Goal: Task Accomplishment & Management: Manage account settings

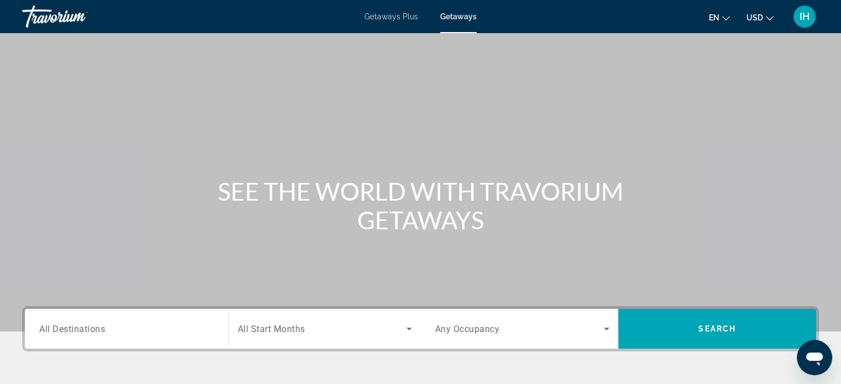
click at [798, 17] on div "IH" at bounding box center [805, 17] width 22 height 22
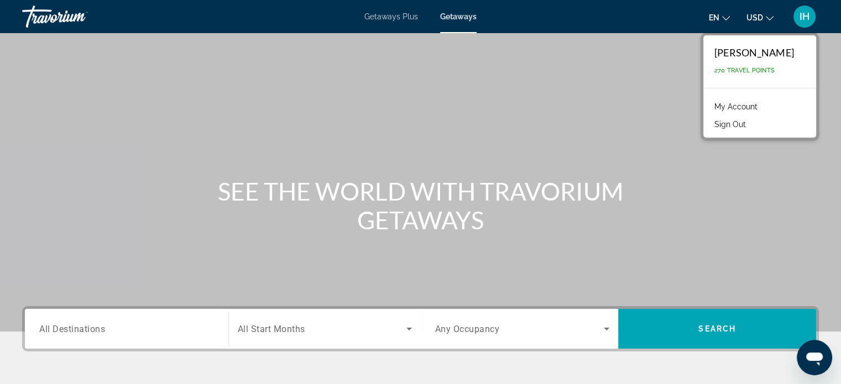
click at [775, 73] on span "270 Travel Points" at bounding box center [745, 70] width 60 height 7
click at [775, 70] on span "270 Travel Points" at bounding box center [745, 70] width 60 height 7
click at [775, 67] on span "270 Travel Points" at bounding box center [745, 70] width 60 height 7
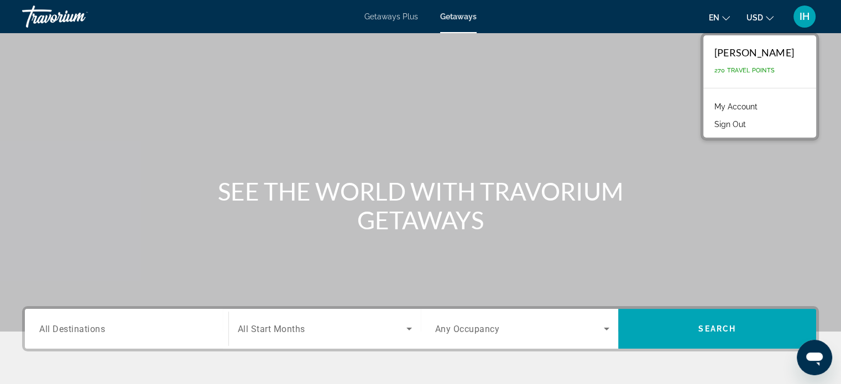
click at [741, 70] on span "270 Travel Points" at bounding box center [745, 70] width 60 height 7
click at [750, 56] on div "[PERSON_NAME]" at bounding box center [755, 52] width 80 height 12
click at [755, 103] on link "My Account" at bounding box center [736, 107] width 54 height 14
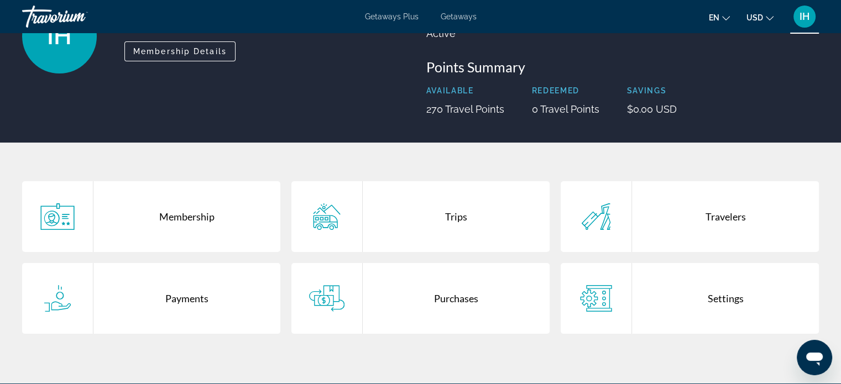
scroll to position [111, 0]
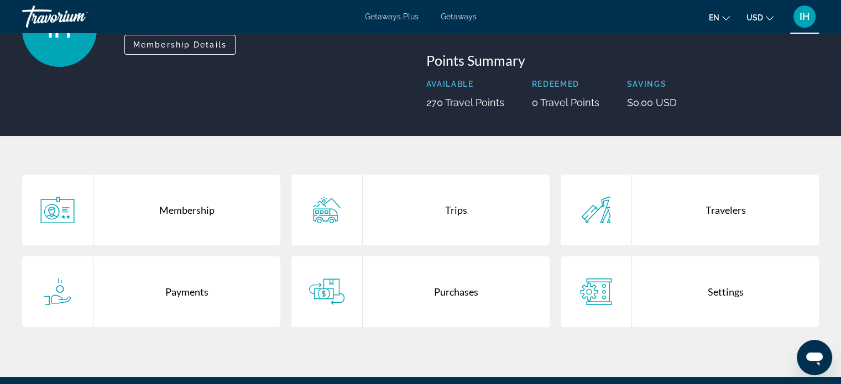
click at [456, 291] on div "Purchases" at bounding box center [456, 292] width 187 height 71
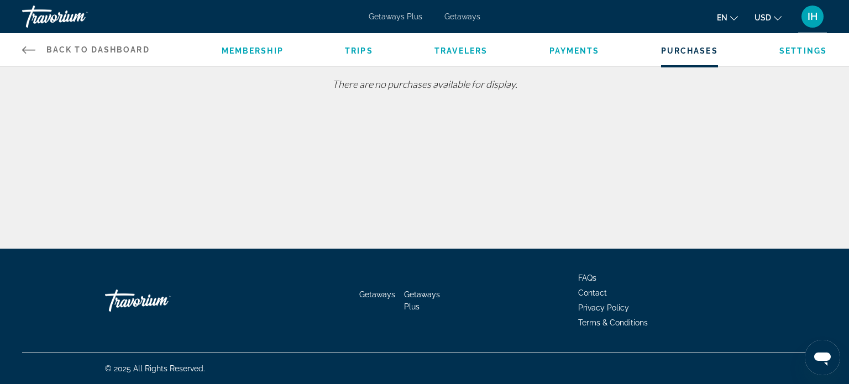
click at [288, 55] on ul "Membership Trips Travelers Payments Purchases Settings" at bounding box center [525, 49] width 606 height 11
click at [282, 50] on ul "Membership Trips Travelers Payments Purchases Settings" at bounding box center [525, 49] width 606 height 11
click at [362, 50] on span "Trips" at bounding box center [359, 50] width 28 height 9
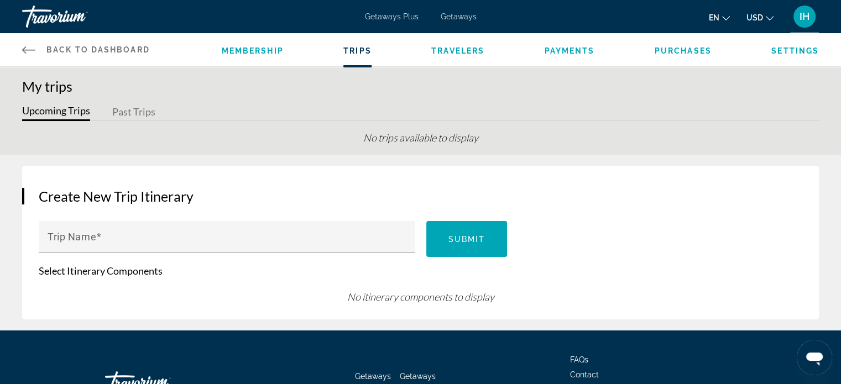
click at [440, 49] on span "Travelers" at bounding box center [457, 50] width 53 height 9
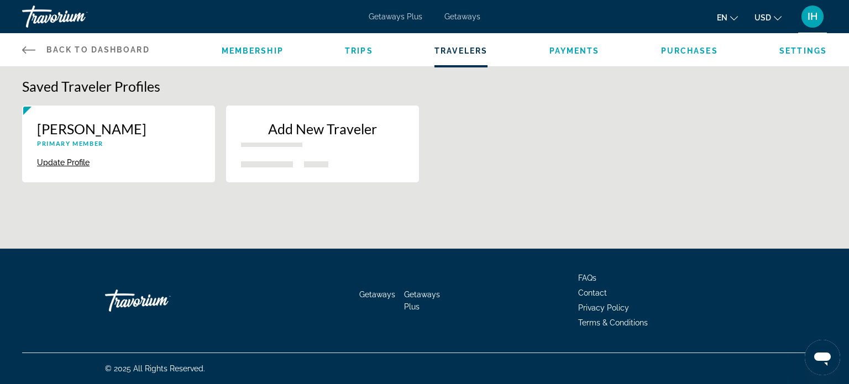
click at [303, 149] on div "Add New Traveler" at bounding box center [322, 138] width 163 height 35
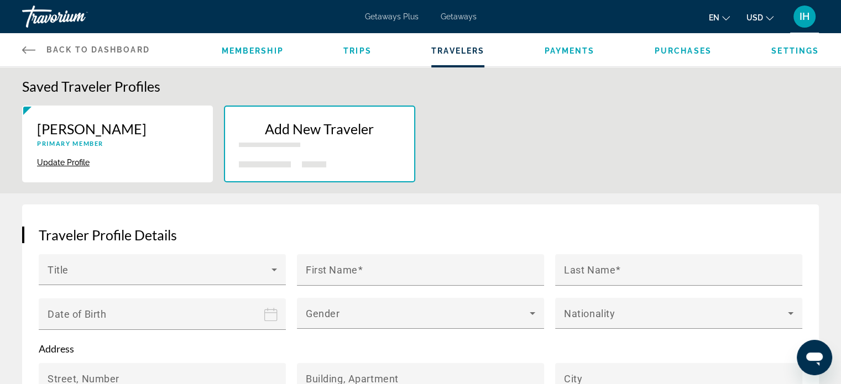
click at [602, 152] on div "Ingrid Horne Primary Member Update Profile Delete Add New Traveler" at bounding box center [421, 150] width 808 height 88
click at [589, 50] on span "Payments" at bounding box center [570, 50] width 50 height 9
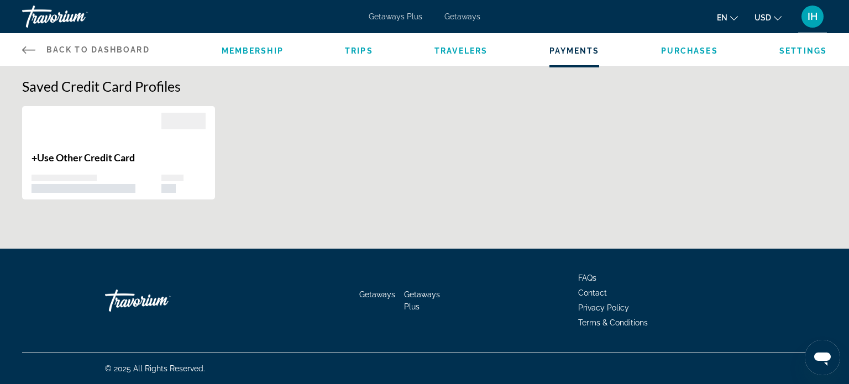
click at [711, 50] on span "Purchases" at bounding box center [689, 50] width 57 height 9
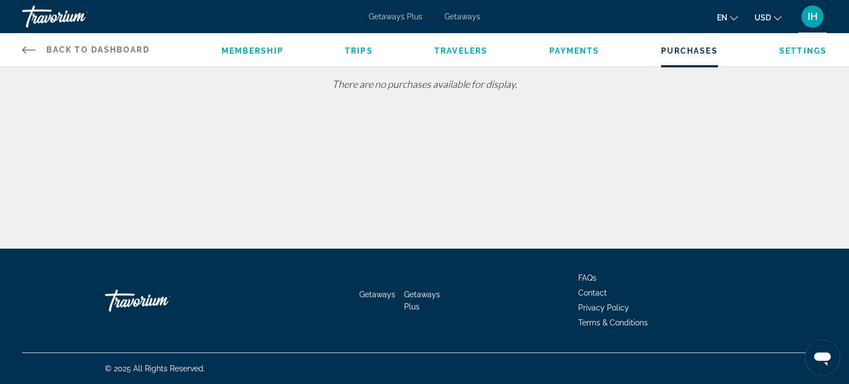
click at [461, 53] on span "Travelers" at bounding box center [461, 50] width 53 height 9
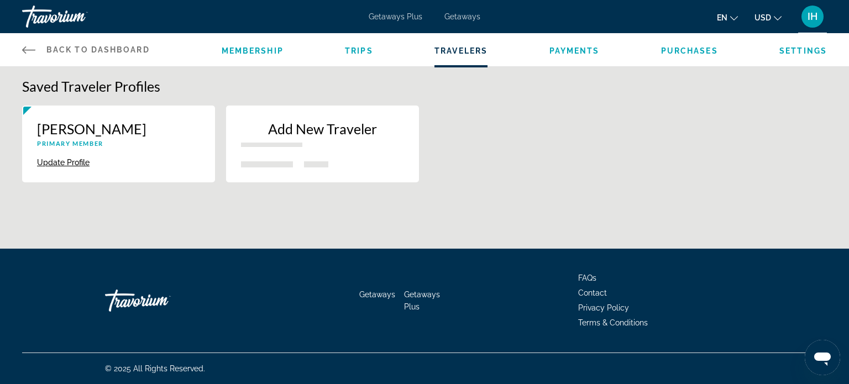
click at [271, 145] on p "New traveler" at bounding box center [271, 145] width 61 height 4
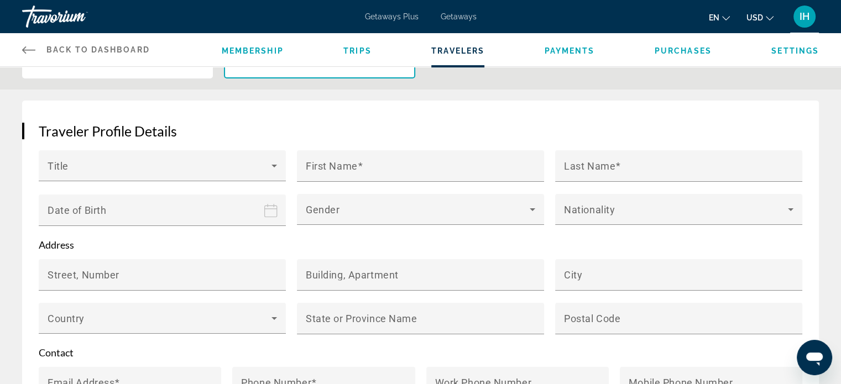
scroll to position [137, 0]
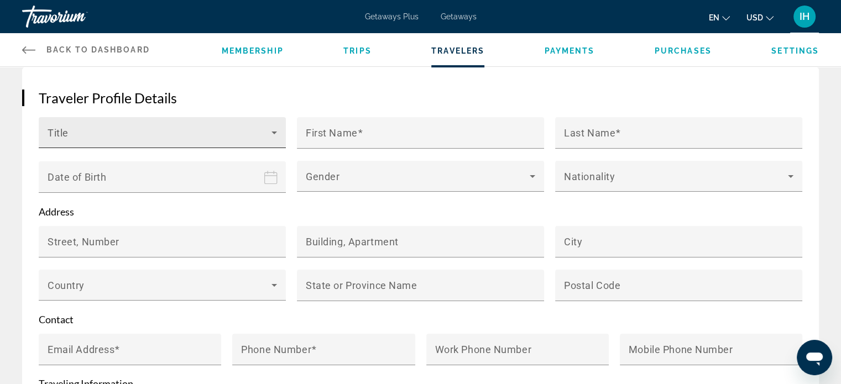
click at [160, 132] on span "Main content" at bounding box center [160, 137] width 224 height 13
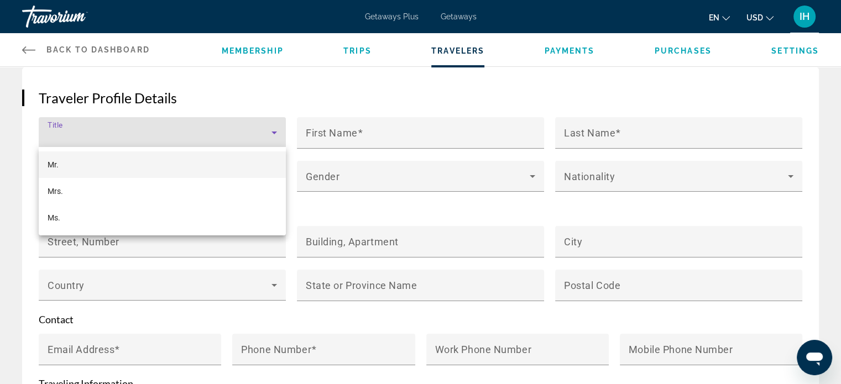
click at [461, 137] on div at bounding box center [420, 192] width 841 height 384
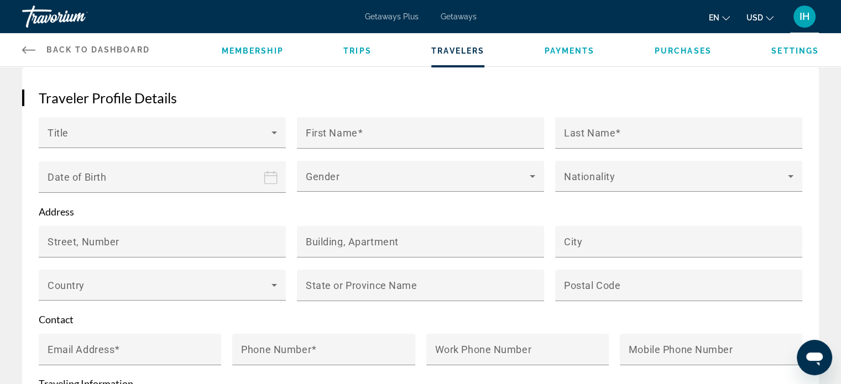
click at [635, 149] on div "Main content" at bounding box center [678, 155] width 247 height 12
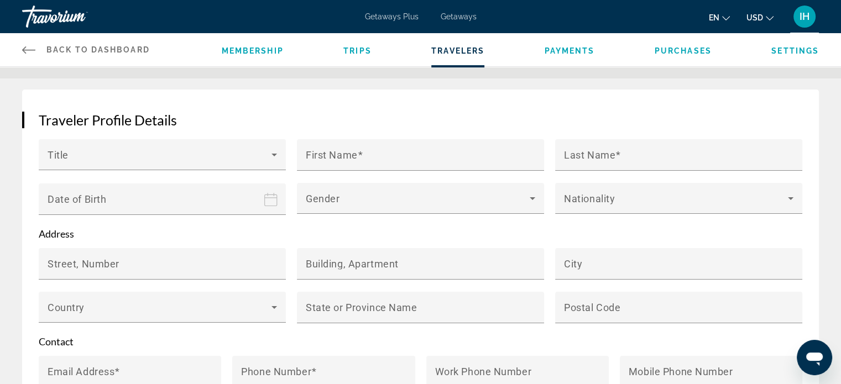
scroll to position [0, 0]
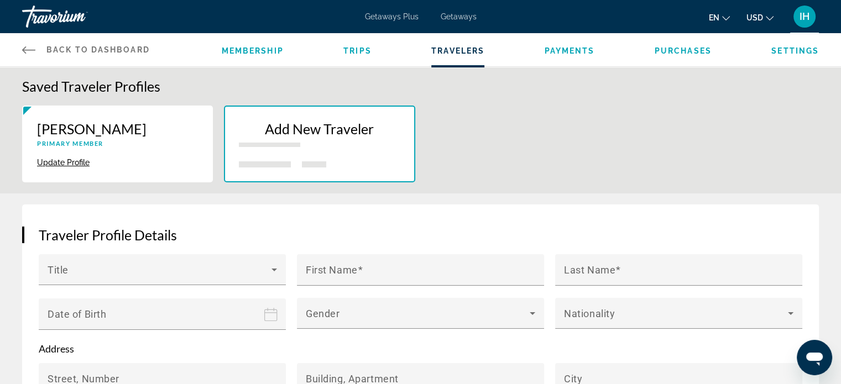
click at [44, 10] on div "Travorium" at bounding box center [77, 16] width 111 height 29
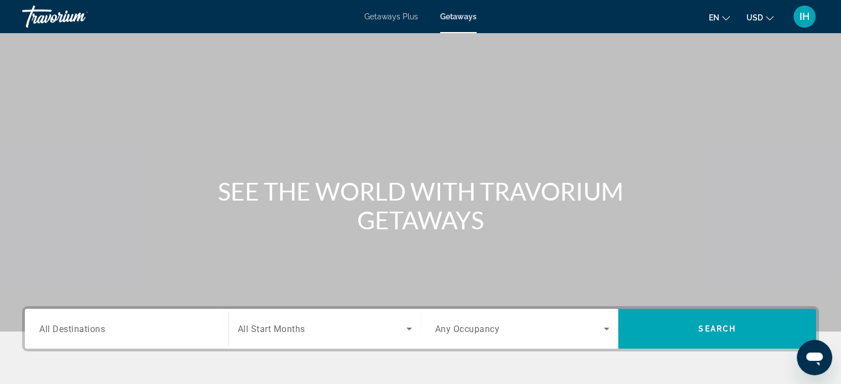
click at [45, 8] on div "Travorium" at bounding box center [77, 16] width 111 height 29
click at [814, 17] on div "IH" at bounding box center [805, 17] width 22 height 22
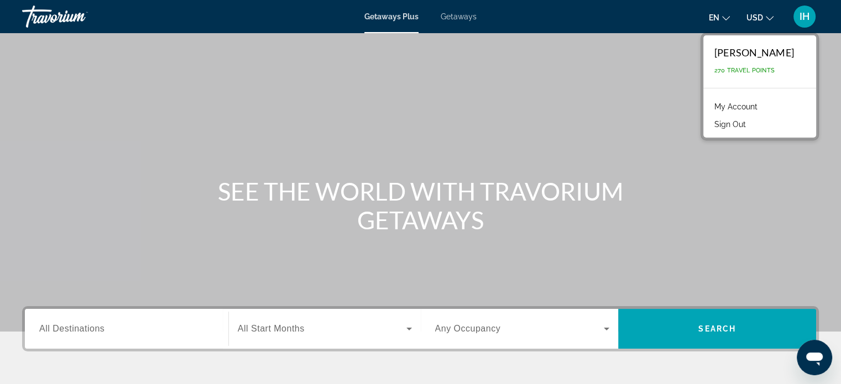
click at [759, 107] on link "My Account" at bounding box center [736, 107] width 54 height 14
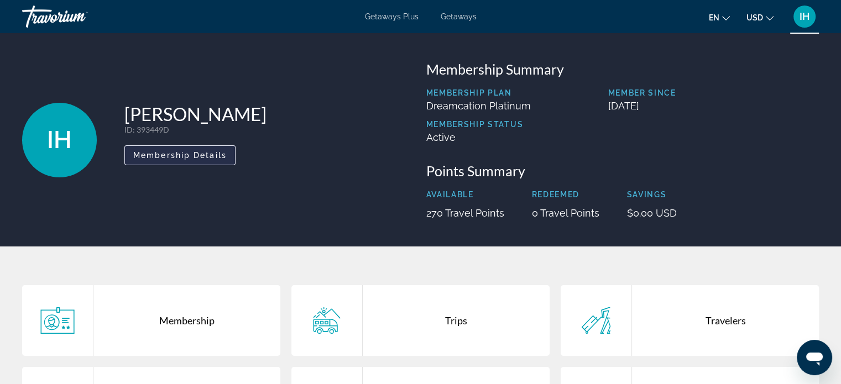
click at [201, 156] on span "Membership Details" at bounding box center [179, 155] width 93 height 9
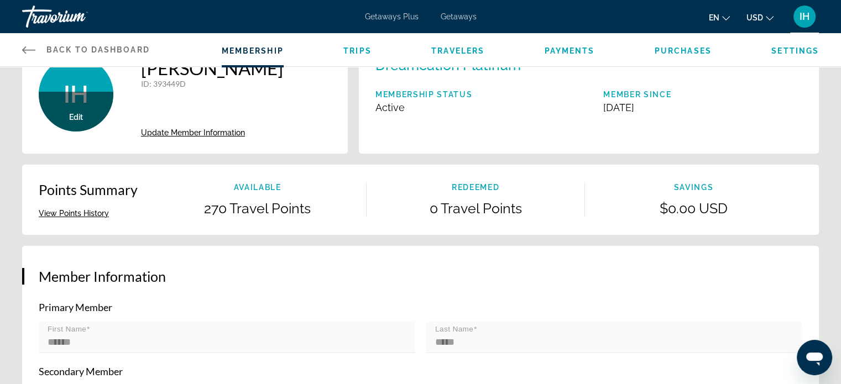
scroll to position [55, 0]
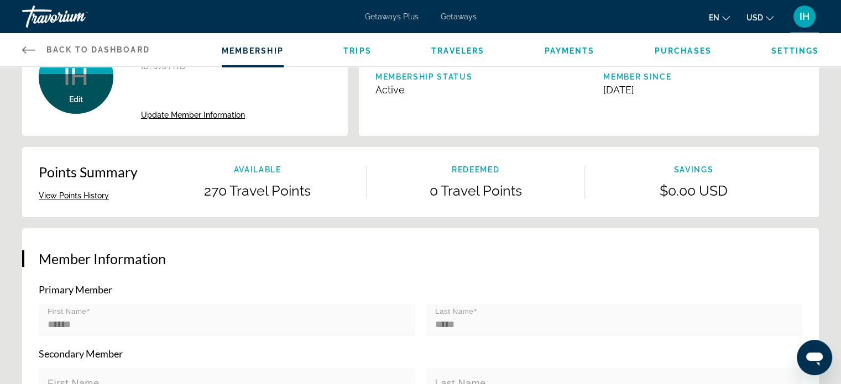
click at [271, 175] on div "Available 270 Travel Points" at bounding box center [258, 182] width 218 height 34
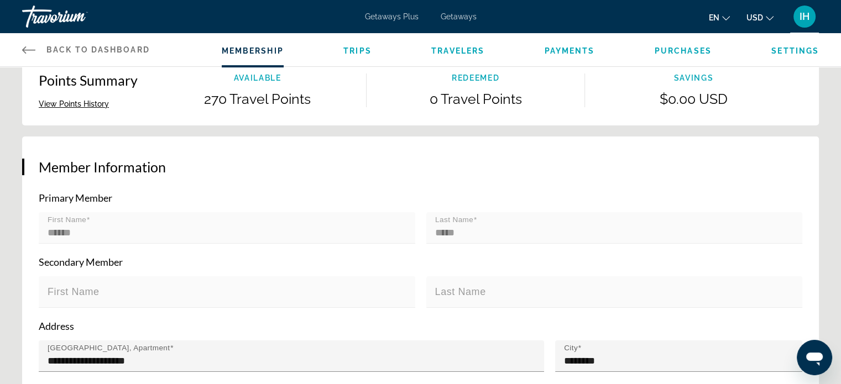
scroll to position [166, 0]
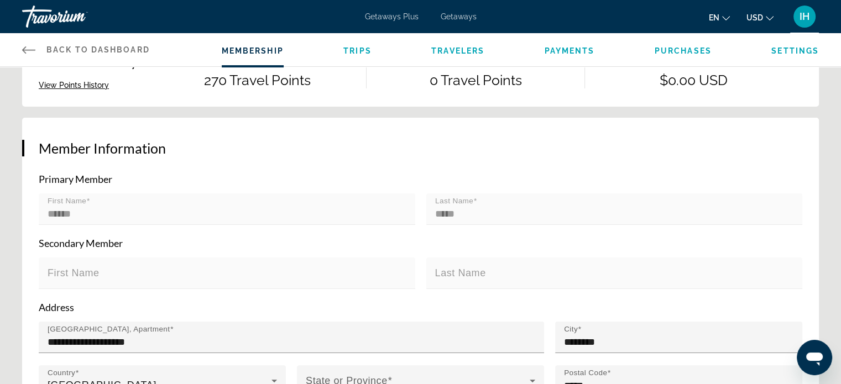
click at [347, 285] on mat-form-field "First Name" at bounding box center [227, 280] width 377 height 44
click at [440, 273] on mat-label "Last Name" at bounding box center [460, 273] width 51 height 11
click at [106, 254] on div "Secondary Member First Name Last Name" at bounding box center [421, 269] width 764 height 64
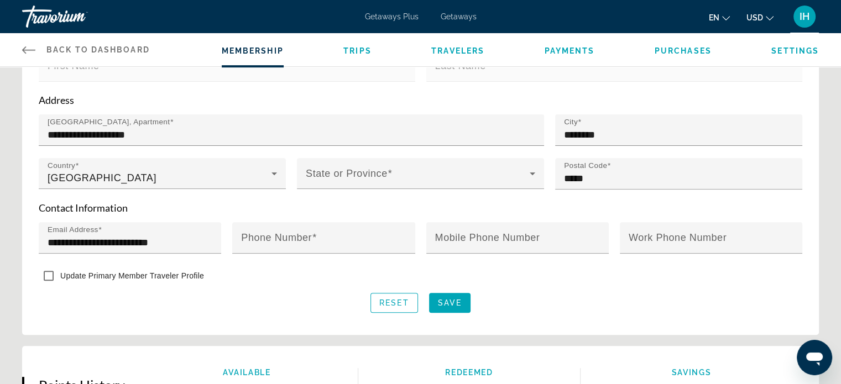
scroll to position [387, 0]
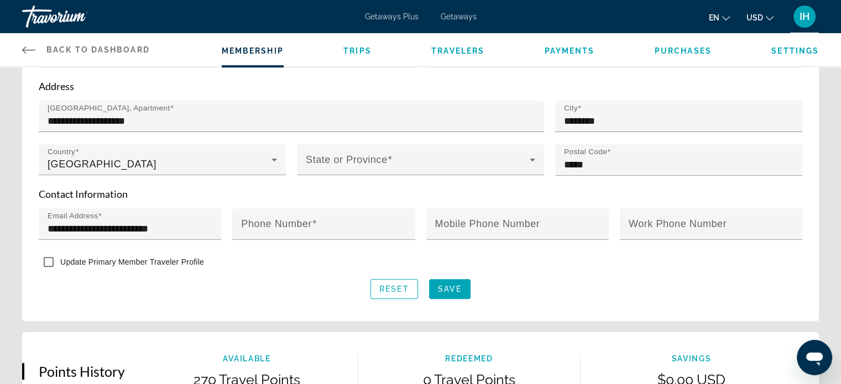
click at [188, 259] on span "Update Primary Member Traveler Profile" at bounding box center [132, 262] width 144 height 9
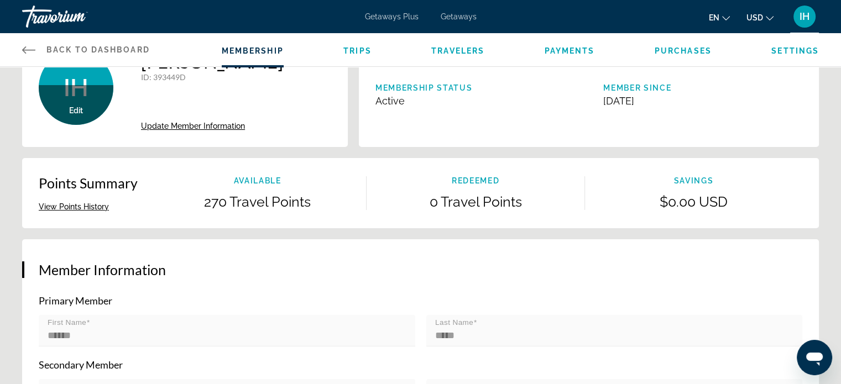
scroll to position [111, 0]
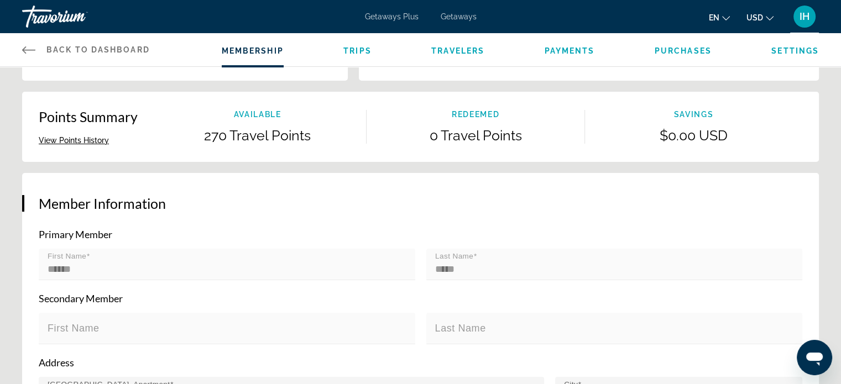
click at [59, 325] on mat-label "First Name" at bounding box center [74, 328] width 52 height 11
click at [804, 47] on span "Settings" at bounding box center [795, 50] width 48 height 9
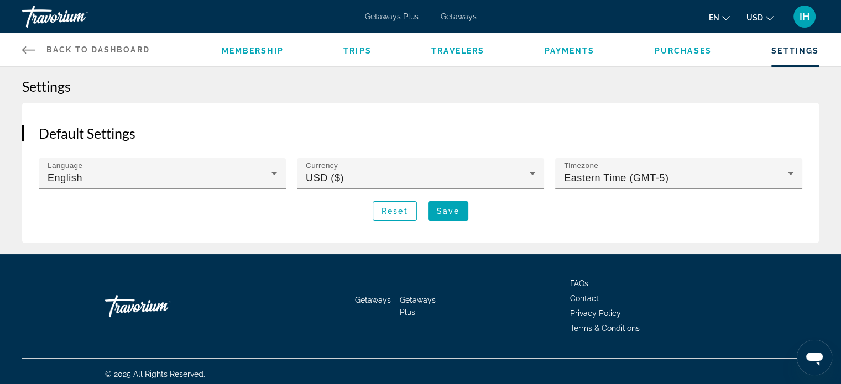
click at [434, 48] on span "Travelers" at bounding box center [457, 50] width 53 height 9
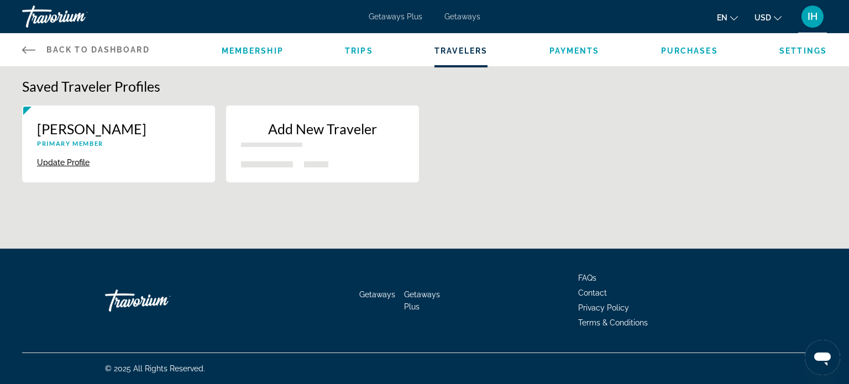
click at [350, 50] on span "Trips" at bounding box center [359, 50] width 28 height 9
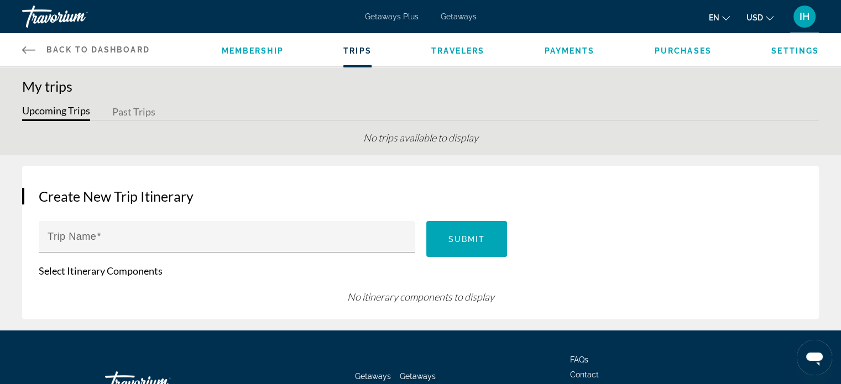
click at [274, 55] on link "Membership" at bounding box center [253, 50] width 62 height 9
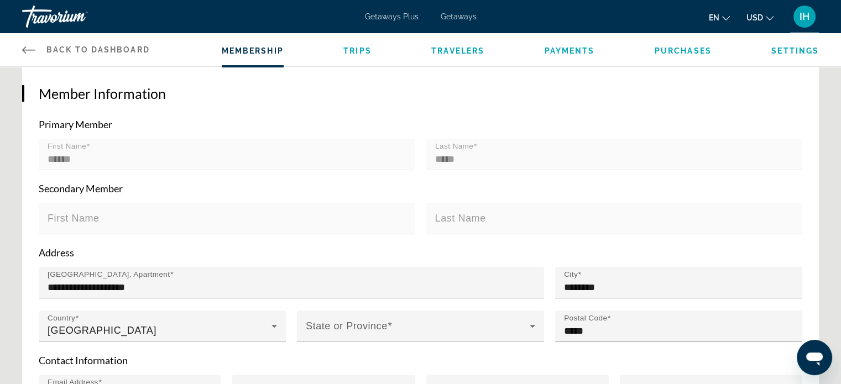
scroll to position [221, 0]
click at [445, 149] on mat-label "Last Name" at bounding box center [454, 146] width 38 height 8
click at [335, 213] on mat-form-field "First Name" at bounding box center [227, 224] width 377 height 44
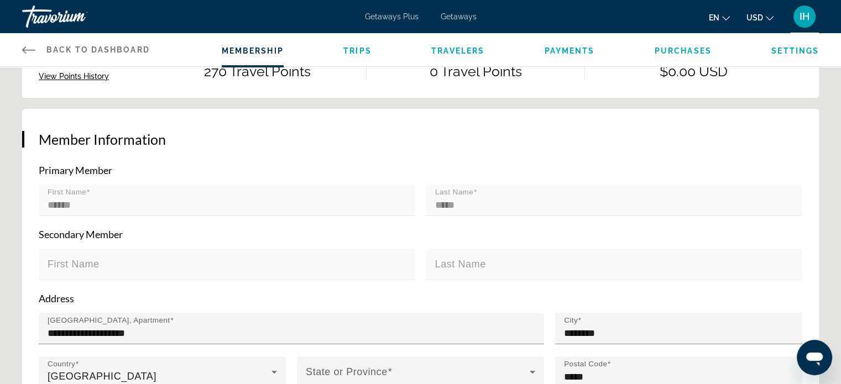
scroll to position [166, 0]
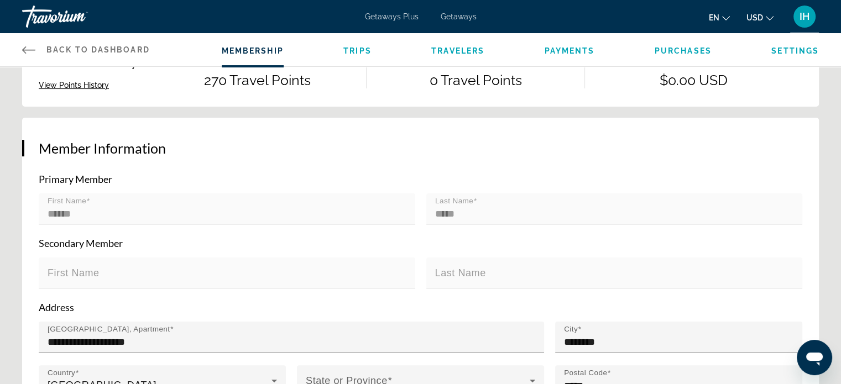
click at [73, 19] on div "Travorium" at bounding box center [77, 16] width 111 height 29
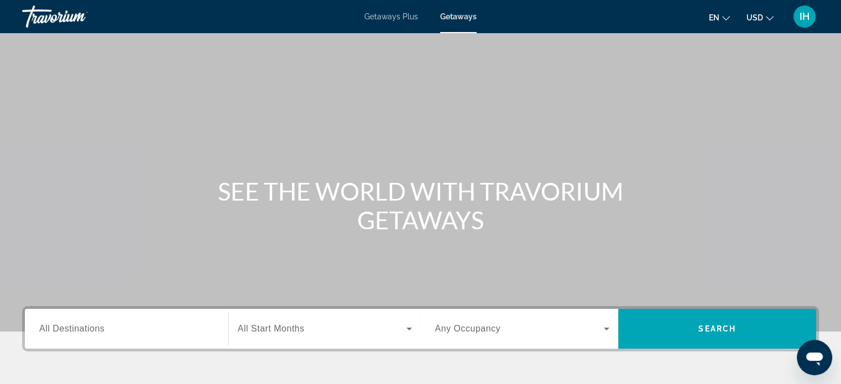
click at [805, 17] on span "IH" at bounding box center [805, 16] width 10 height 11
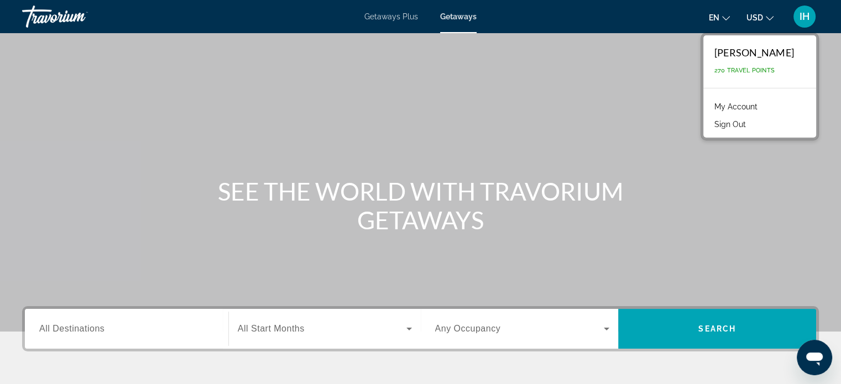
click at [763, 106] on link "My Account" at bounding box center [736, 107] width 54 height 14
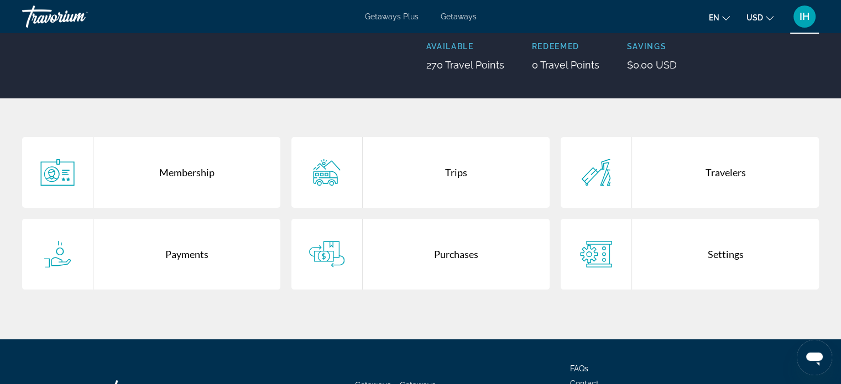
scroll to position [166, 0]
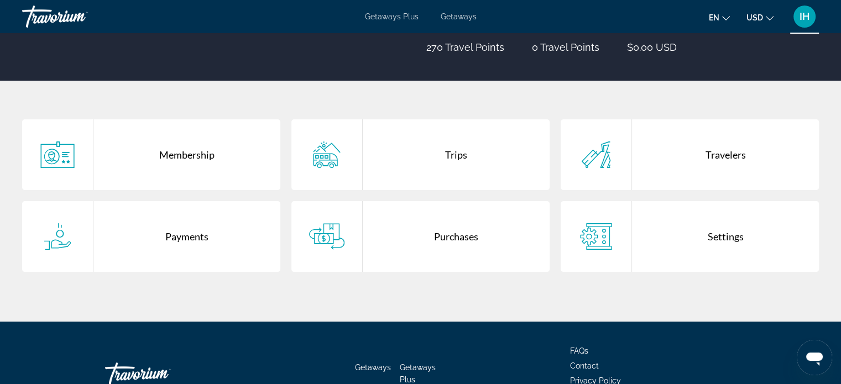
click at [171, 144] on div "Membership" at bounding box center [186, 154] width 187 height 71
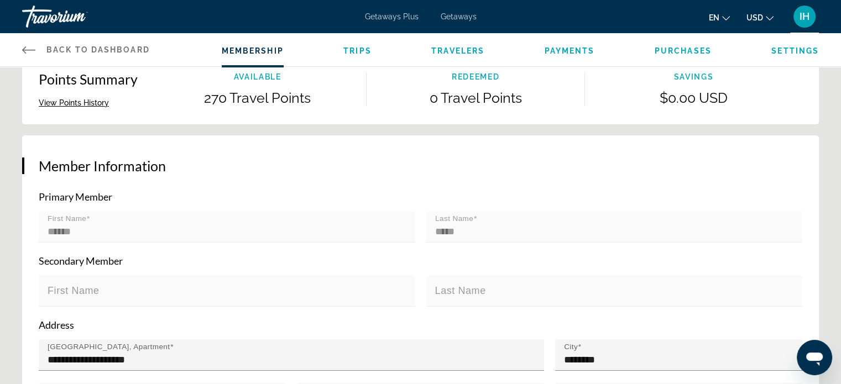
scroll to position [166, 0]
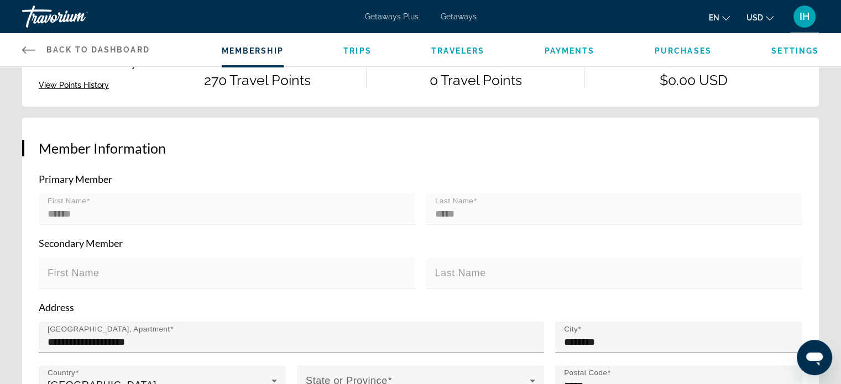
click at [247, 195] on mat-form-field "First Name ******" at bounding box center [227, 216] width 377 height 44
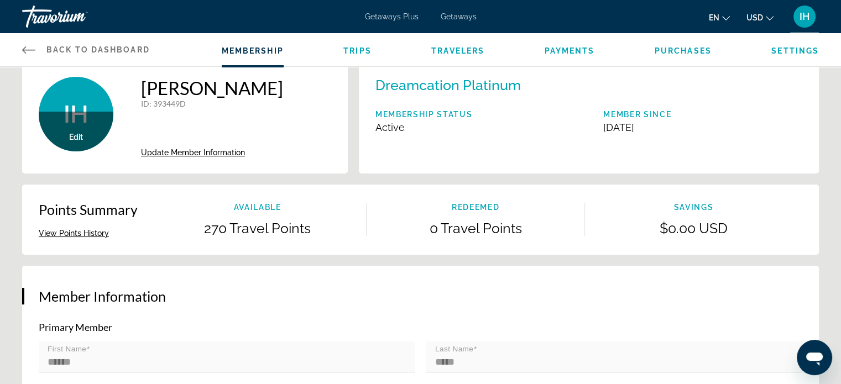
scroll to position [0, 0]
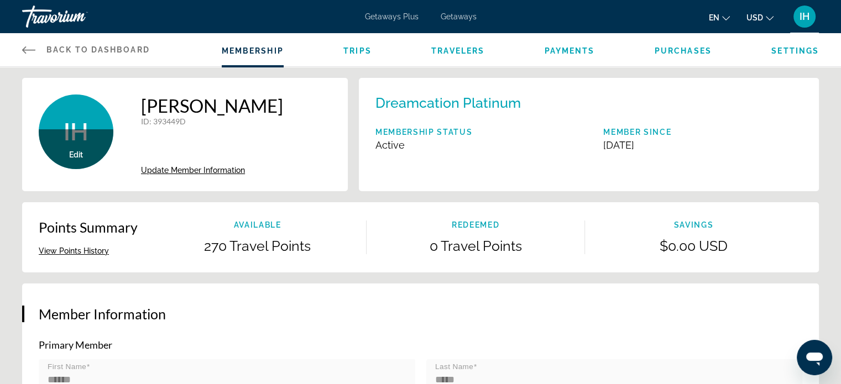
click at [215, 171] on span "Update Member Information" at bounding box center [193, 170] width 104 height 9
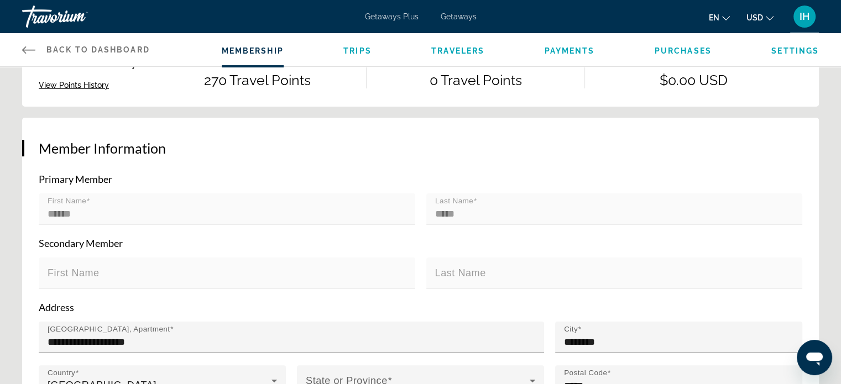
scroll to position [221, 0]
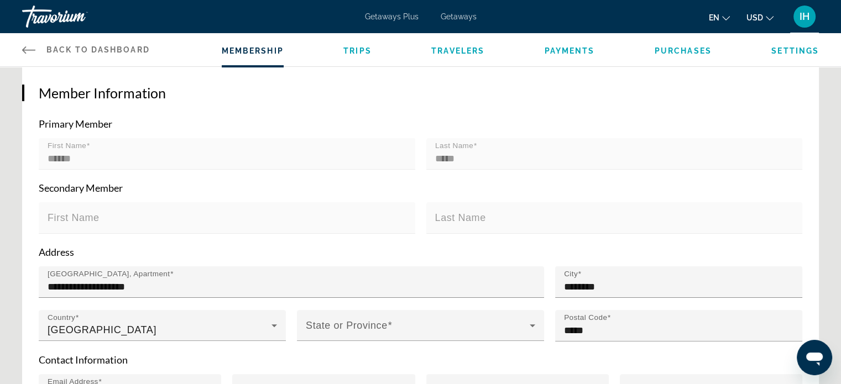
click at [281, 127] on p "Primary Member" at bounding box center [421, 124] width 764 height 12
click at [64, 207] on mat-form-field "First Name" at bounding box center [227, 224] width 377 height 44
click at [69, 212] on mat-label "First Name" at bounding box center [74, 217] width 52 height 11
click at [497, 205] on mat-form-field "Last Name" at bounding box center [614, 224] width 377 height 44
click at [489, 206] on mat-form-field "Last Name" at bounding box center [614, 224] width 377 height 44
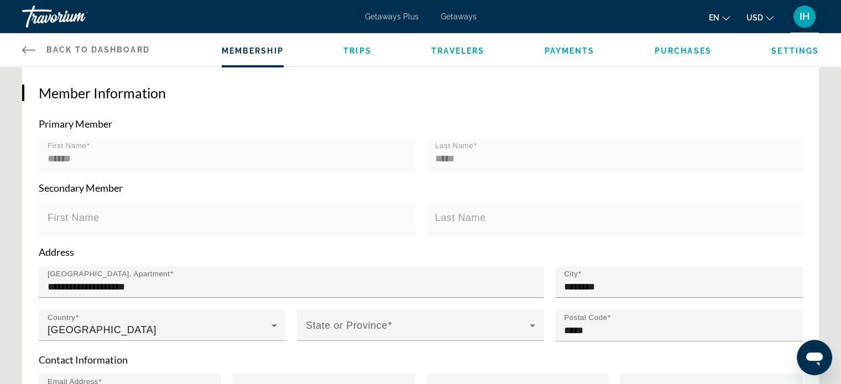
click at [348, 46] on li "Trips" at bounding box center [357, 50] width 28 height 12
click at [358, 51] on span "Trips" at bounding box center [357, 50] width 28 height 9
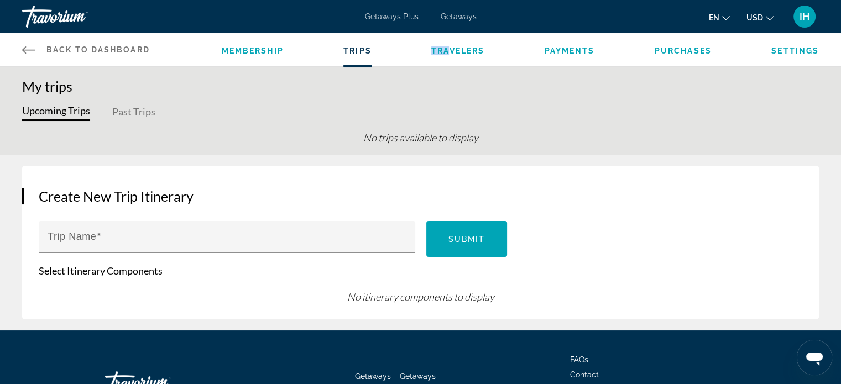
click at [446, 49] on li "Travelers" at bounding box center [457, 50] width 53 height 12
click at [800, 53] on span "Settings" at bounding box center [795, 50] width 48 height 9
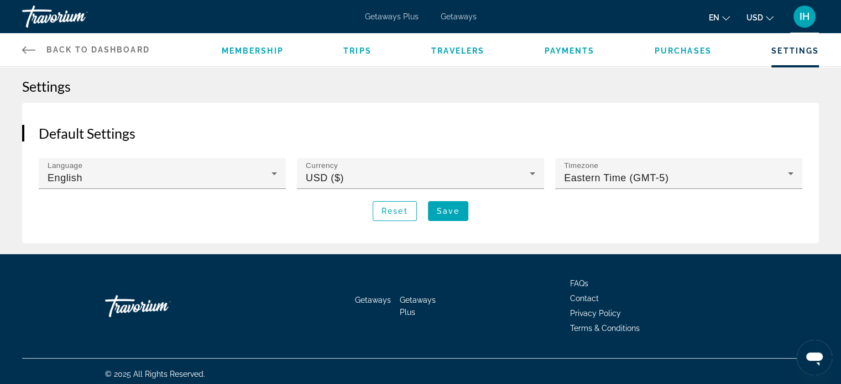
click at [682, 42] on div "Membership Trips Travelers Payments Purchases Settings" at bounding box center [520, 49] width 597 height 33
click at [684, 46] on li "Purchases" at bounding box center [683, 50] width 57 height 12
click at [261, 46] on span "Membership" at bounding box center [253, 50] width 62 height 9
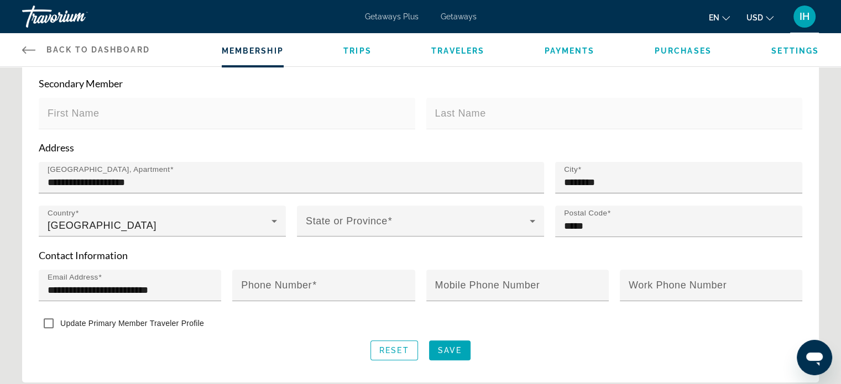
scroll to position [332, 0]
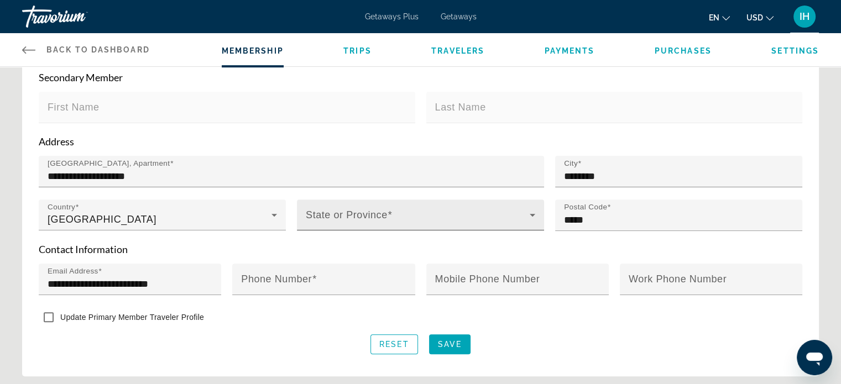
click at [330, 216] on span "Main content" at bounding box center [418, 219] width 224 height 13
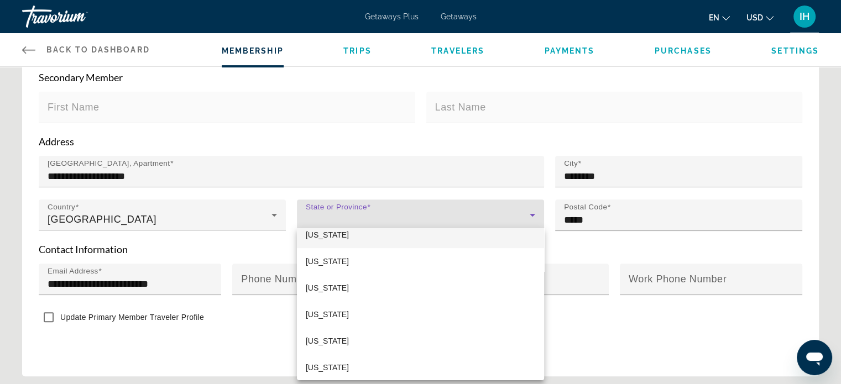
scroll to position [1051, 0]
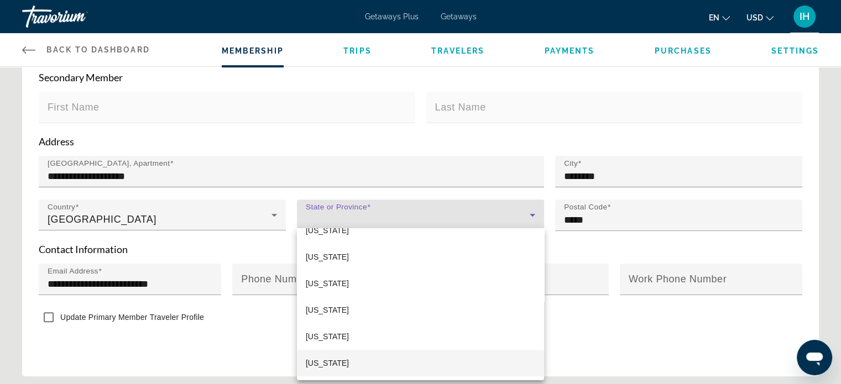
click at [321, 363] on span "Texas" at bounding box center [327, 363] width 43 height 13
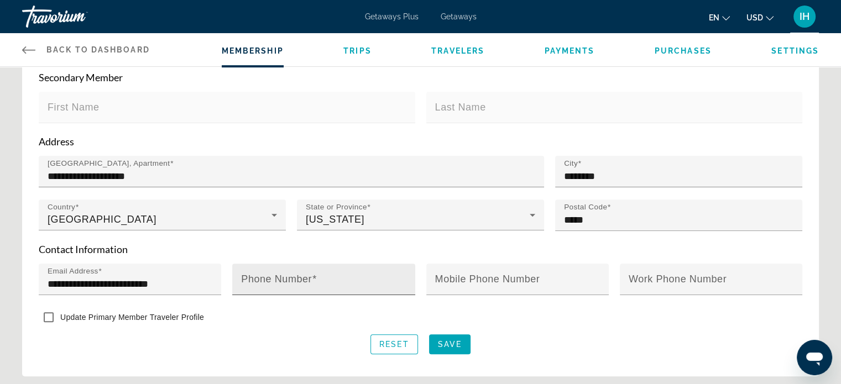
click at [313, 274] on span "Main content" at bounding box center [314, 279] width 5 height 11
click at [313, 278] on input "Phone Number" at bounding box center [326, 284] width 171 height 13
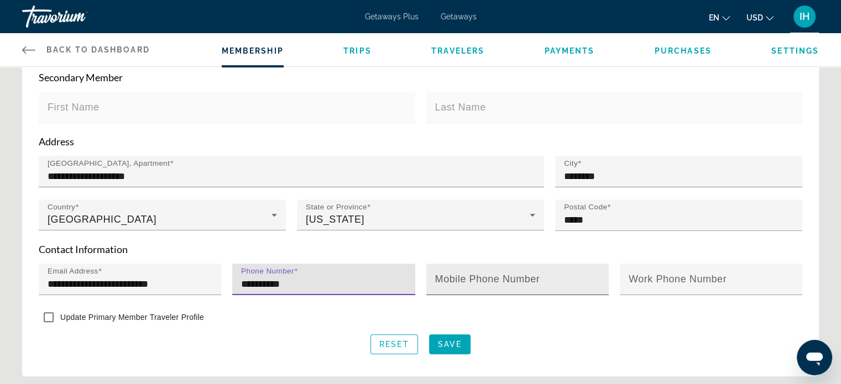
type input "**********"
click at [462, 281] on mat-label "Mobile Phone Number" at bounding box center [487, 279] width 105 height 11
click at [462, 281] on input "Mobile Phone Number" at bounding box center [520, 284] width 171 height 13
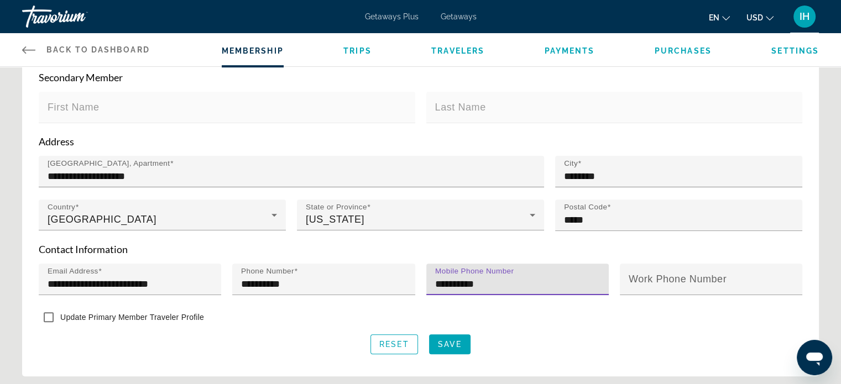
type input "**********"
click at [621, 335] on div "Reset Save" at bounding box center [421, 345] width 764 height 20
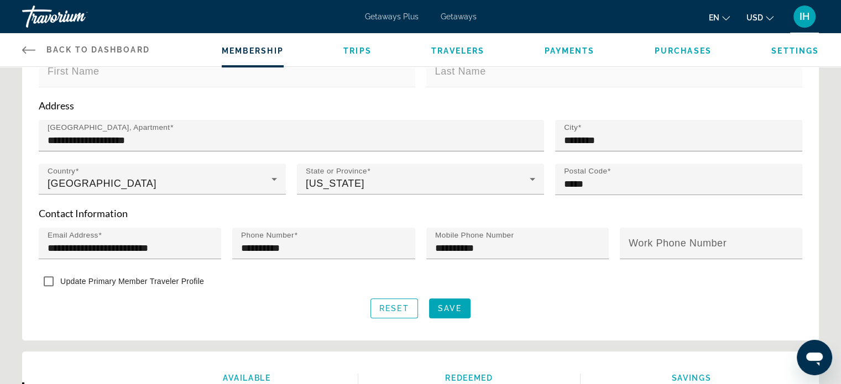
scroll to position [387, 0]
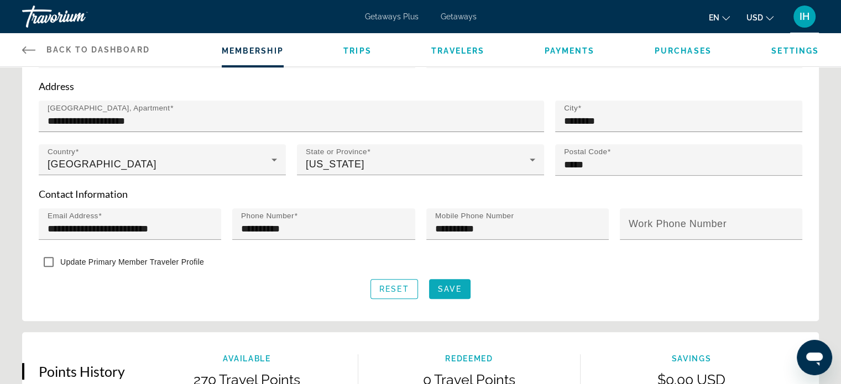
click at [456, 287] on span "Save" at bounding box center [450, 289] width 24 height 9
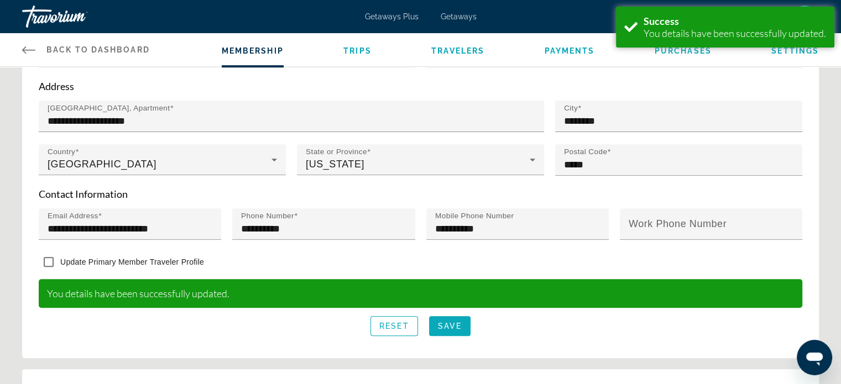
click at [461, 327] on span "Save" at bounding box center [450, 326] width 24 height 9
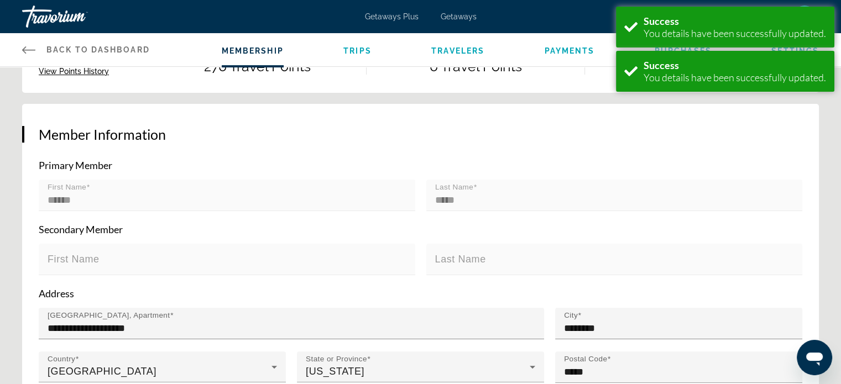
scroll to position [166, 0]
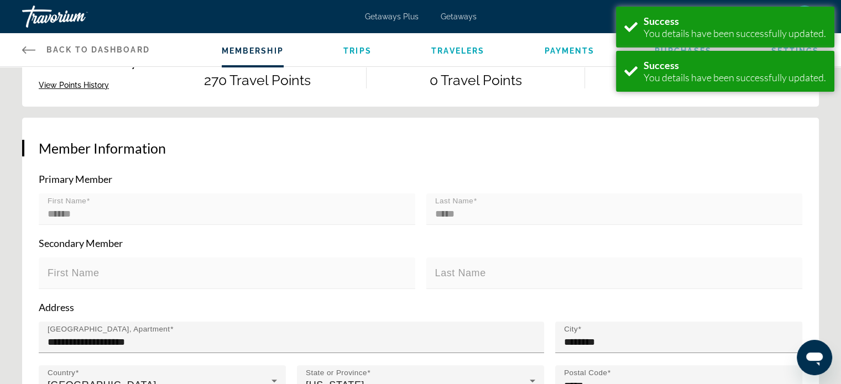
click at [142, 261] on mat-form-field "First Name" at bounding box center [227, 280] width 377 height 44
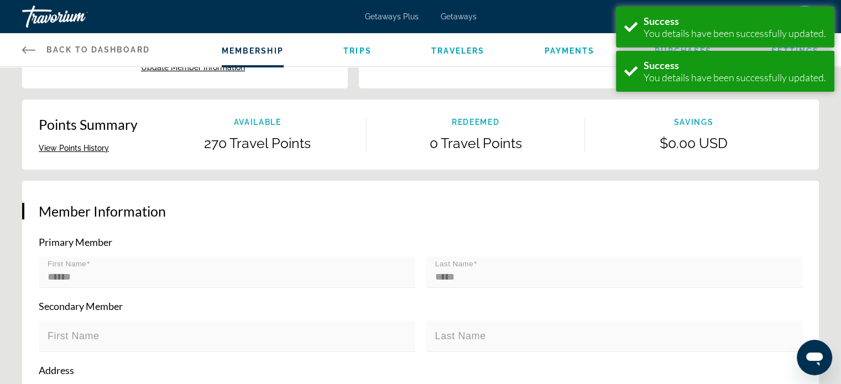
scroll to position [0, 0]
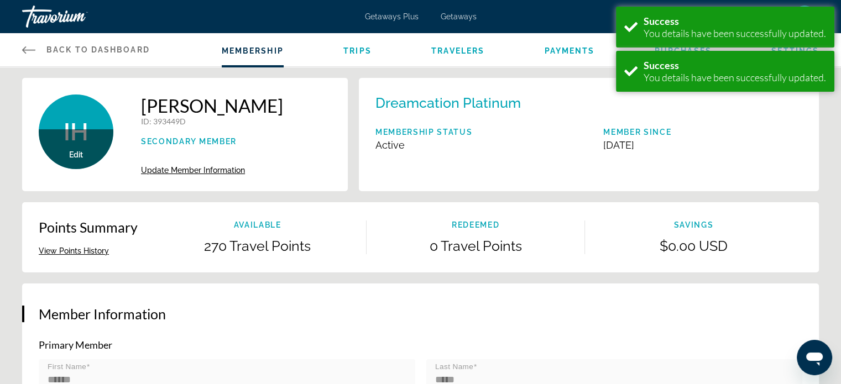
click at [218, 164] on div "Ingrid Horne ID : 393449D Secondary Member Update Member Information" at bounding box center [212, 135] width 142 height 80
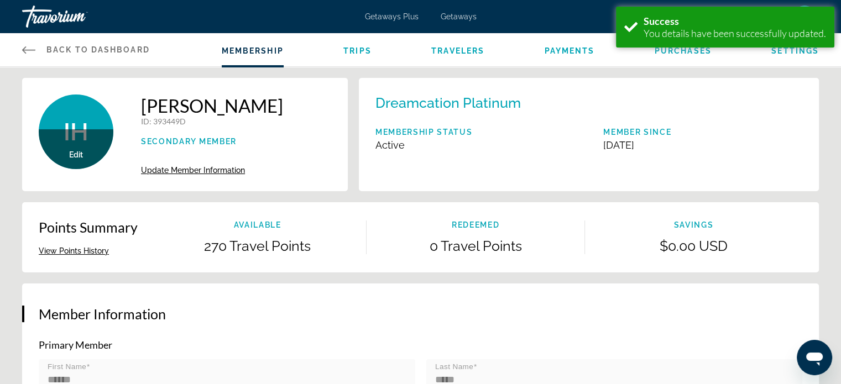
click at [219, 168] on span "Update Member Information" at bounding box center [193, 170] width 104 height 9
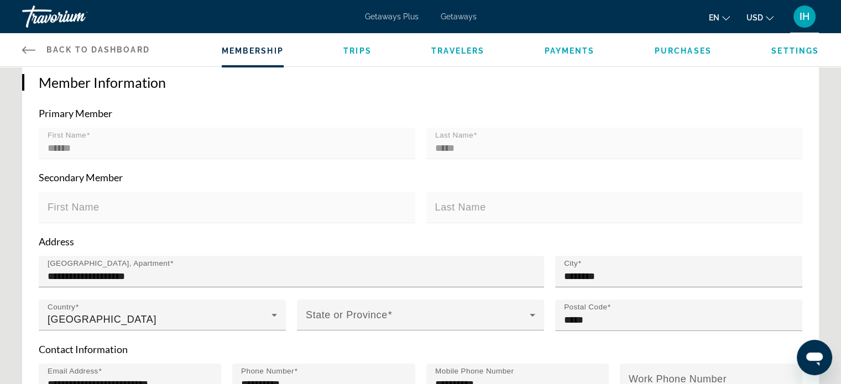
scroll to position [166, 0]
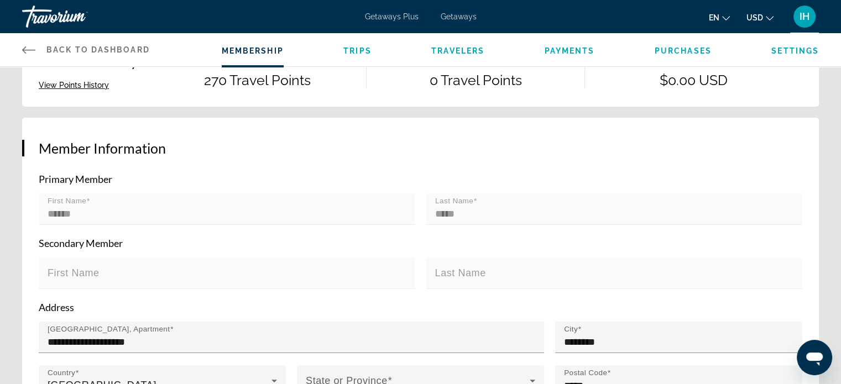
click at [434, 274] on mat-form-field "Last Name" at bounding box center [614, 280] width 377 height 44
drag, startPoint x: 100, startPoint y: 81, endPoint x: 95, endPoint y: 85, distance: 5.9
click at [98, 83] on button "View Points History" at bounding box center [74, 85] width 70 height 10
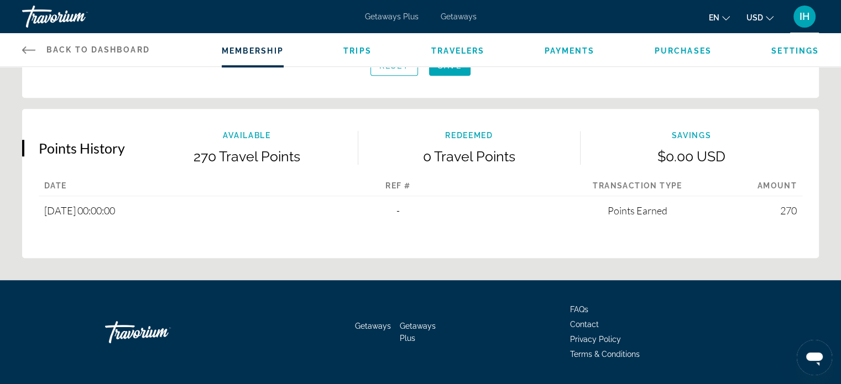
scroll to position [638, 0]
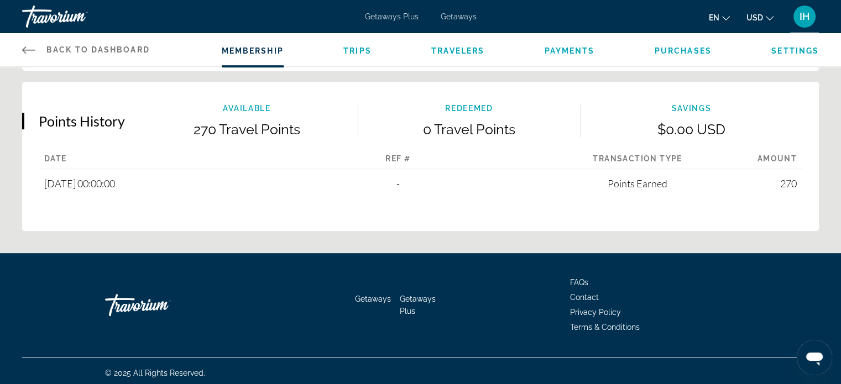
click at [659, 175] on div "Points Earned" at bounding box center [637, 184] width 239 height 18
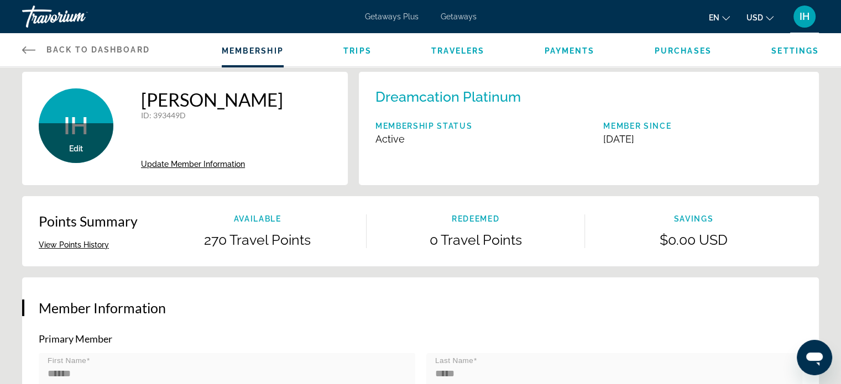
scroll to position [0, 0]
